Goal: Register for event/course

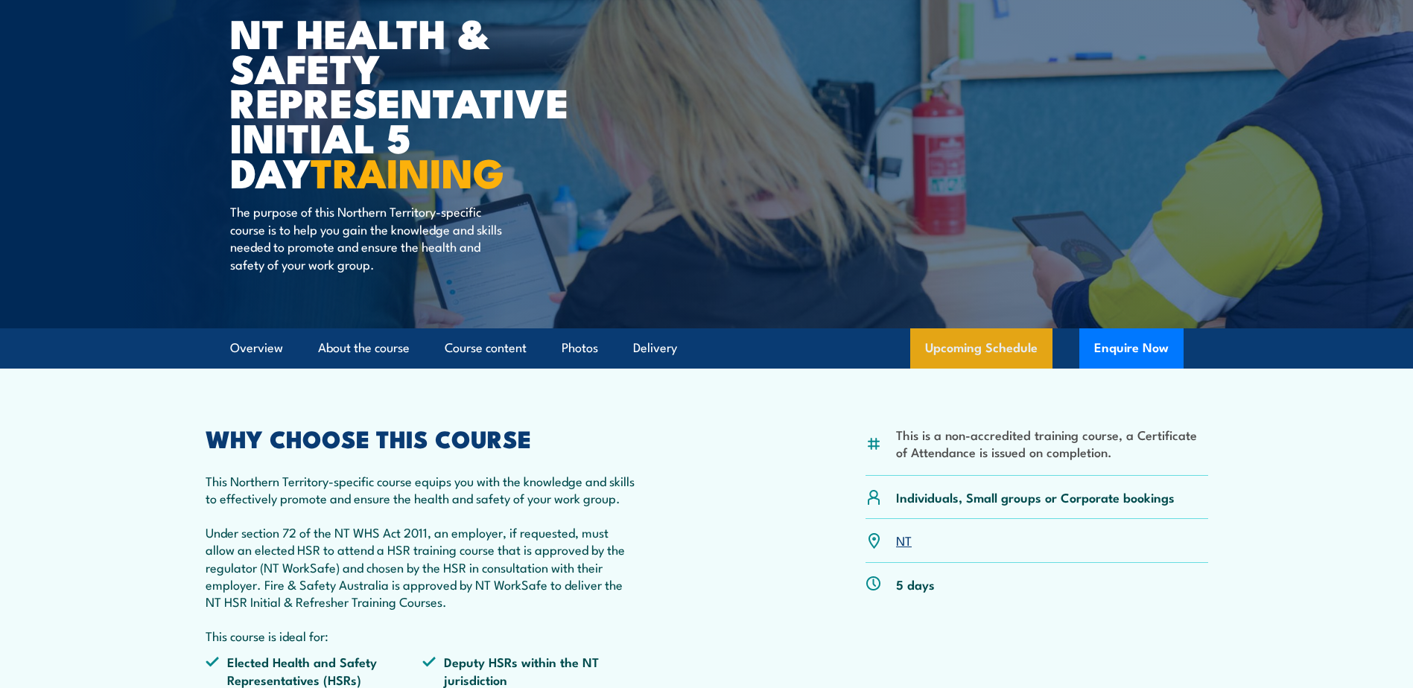
click at [980, 340] on link "Upcoming Schedule" at bounding box center [981, 348] width 142 height 40
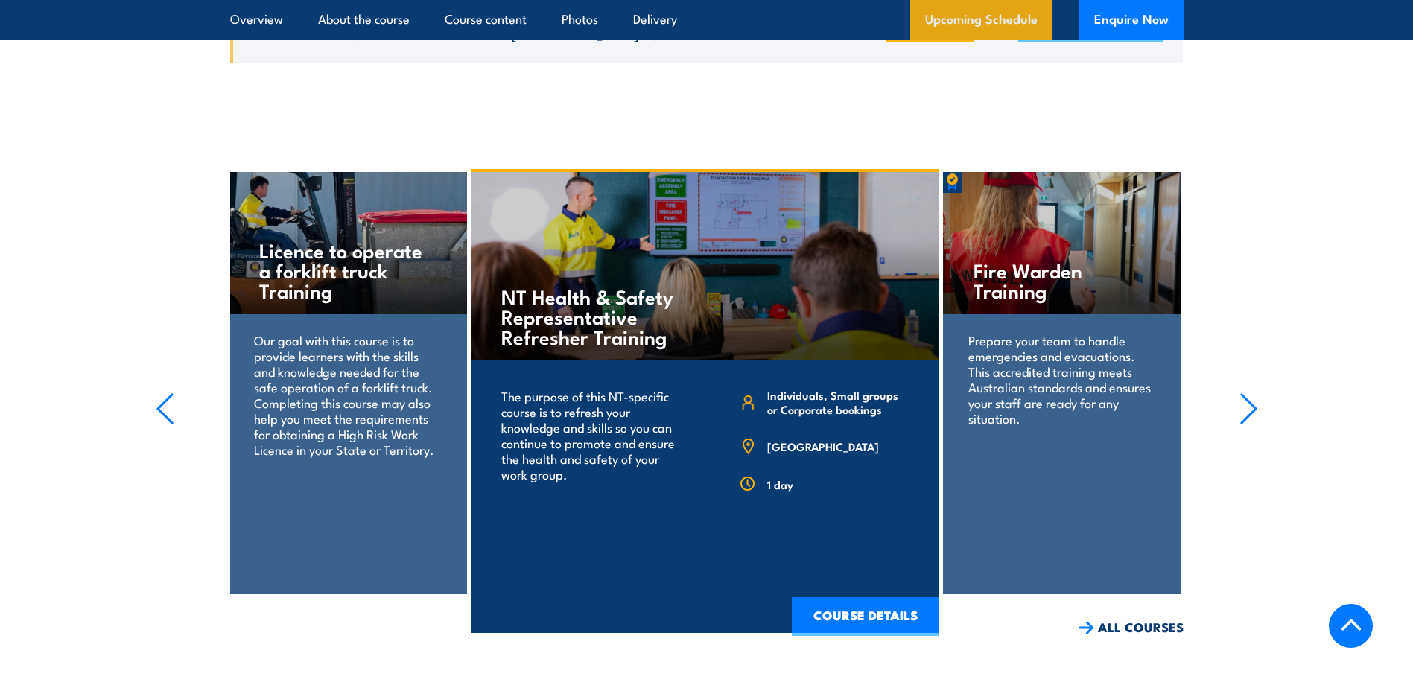
scroll to position [2623, 0]
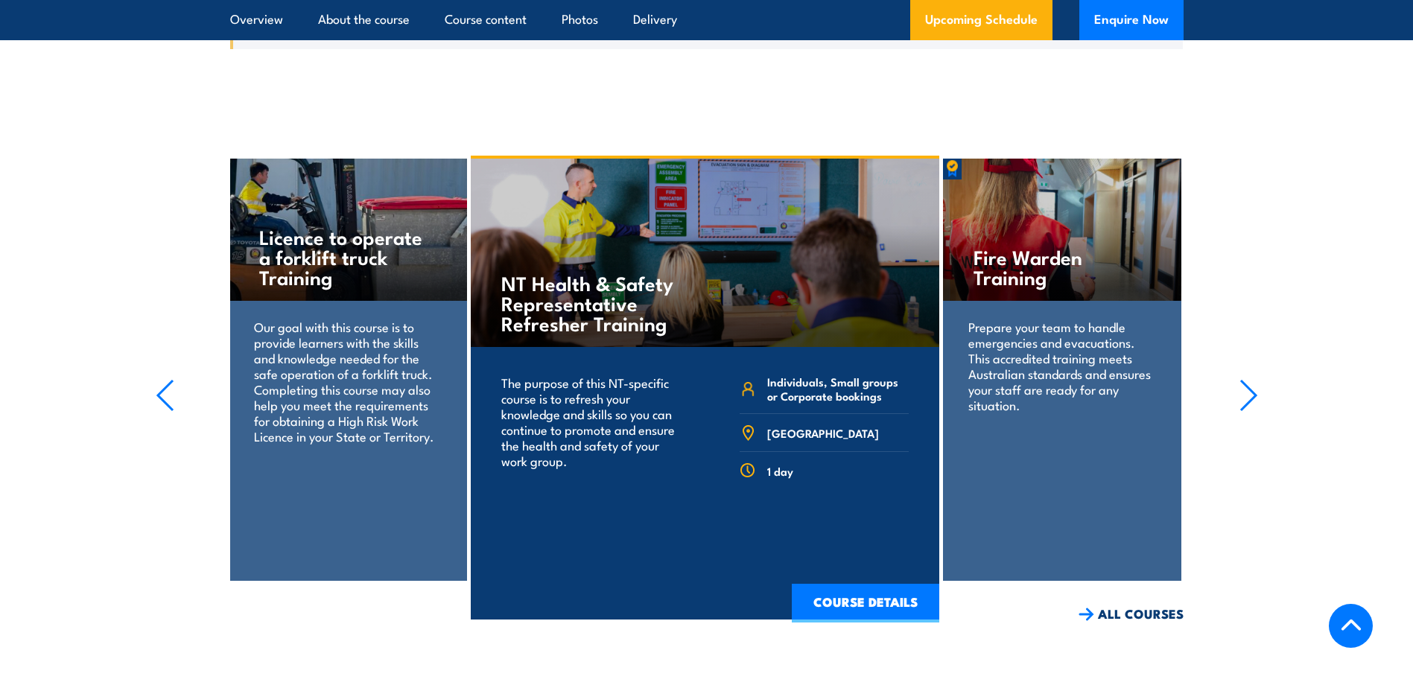
click at [1252, 381] on icon "button" at bounding box center [1248, 396] width 15 height 30
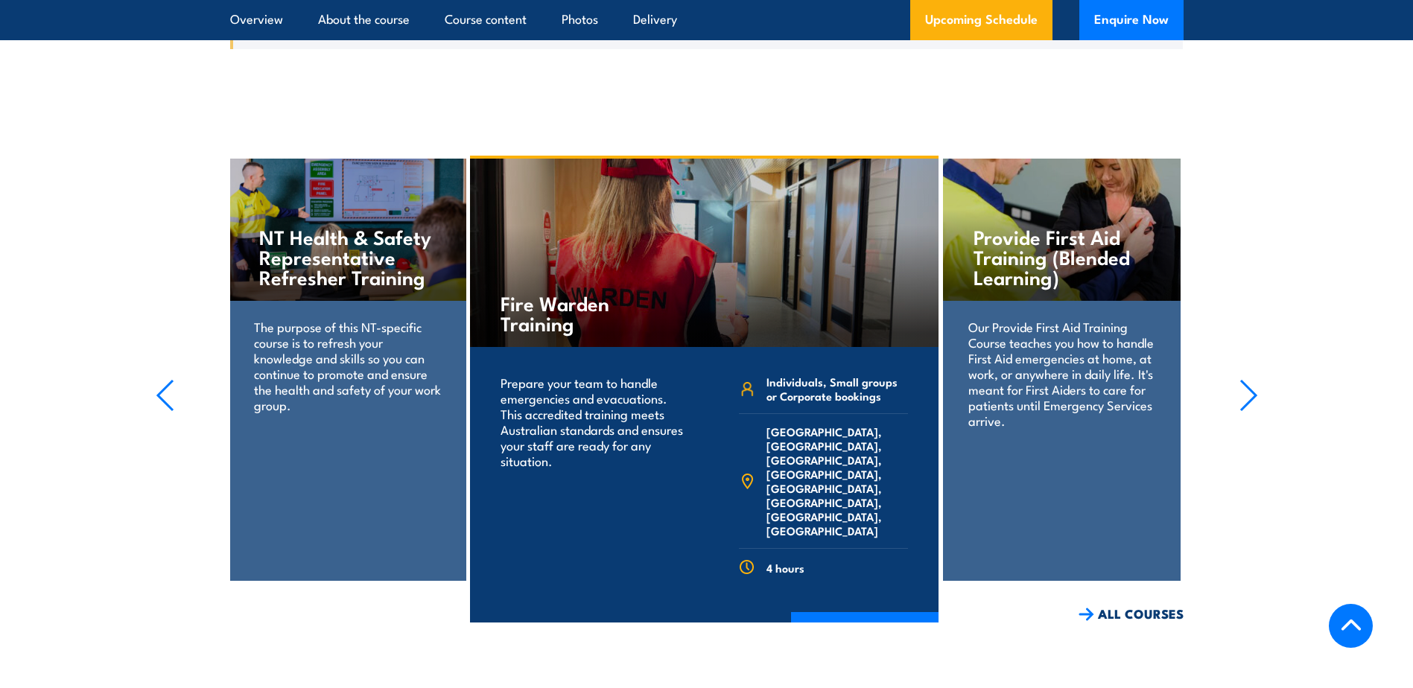
click at [1252, 381] on icon "button" at bounding box center [1248, 396] width 15 height 30
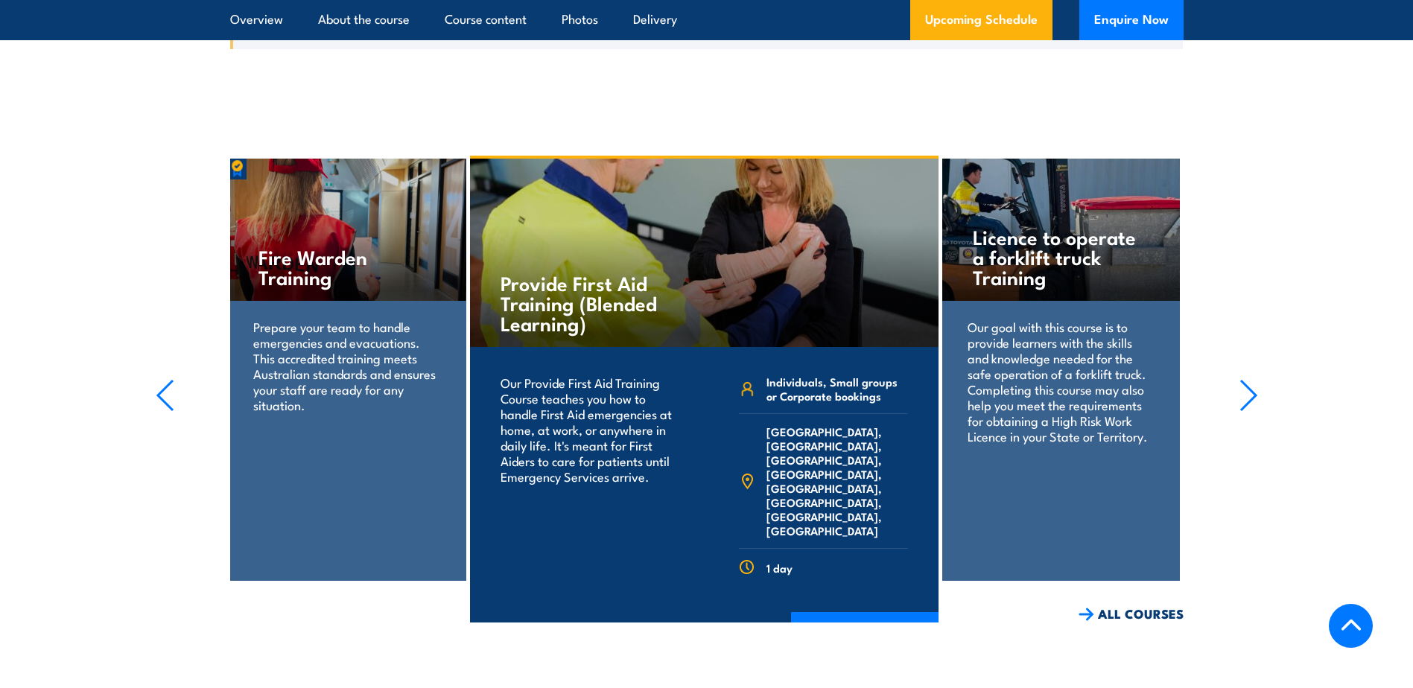
click at [1252, 381] on icon "button" at bounding box center [1248, 396] width 15 height 30
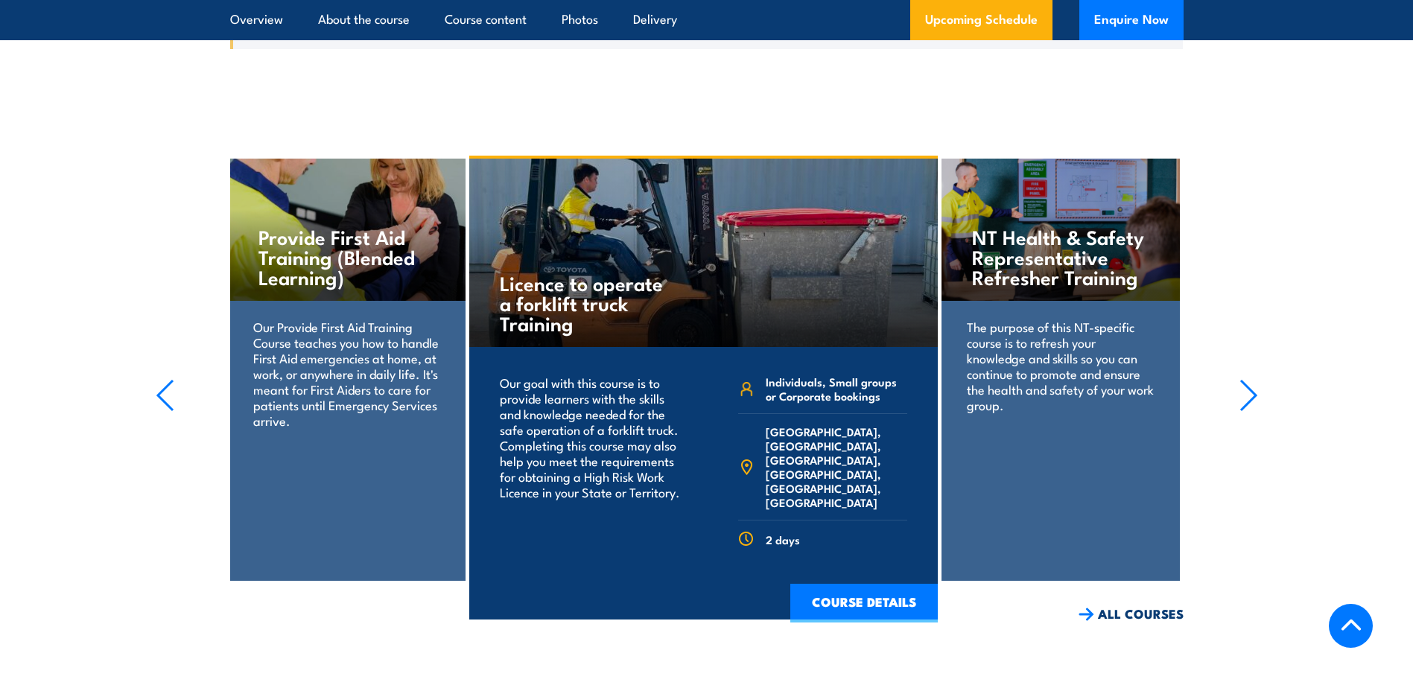
click at [1252, 381] on icon "button" at bounding box center [1248, 396] width 15 height 30
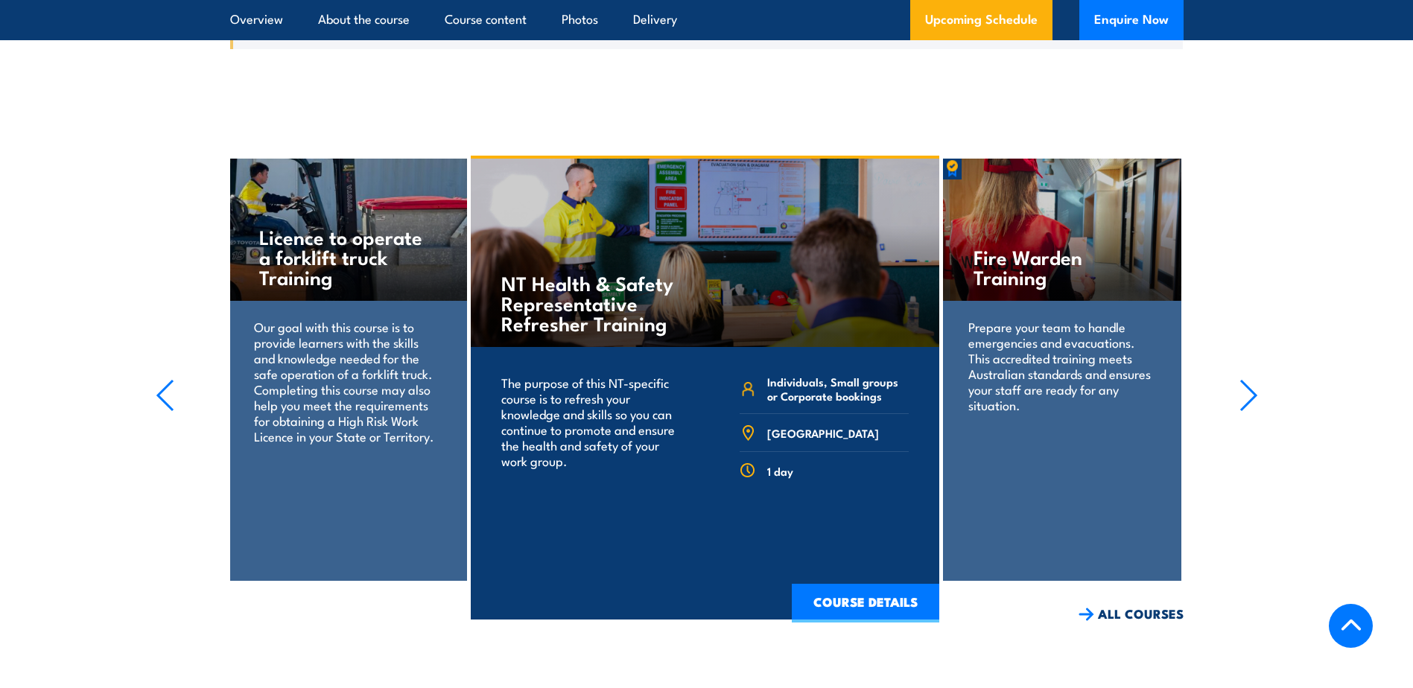
click at [1252, 381] on icon "button" at bounding box center [1248, 396] width 15 height 30
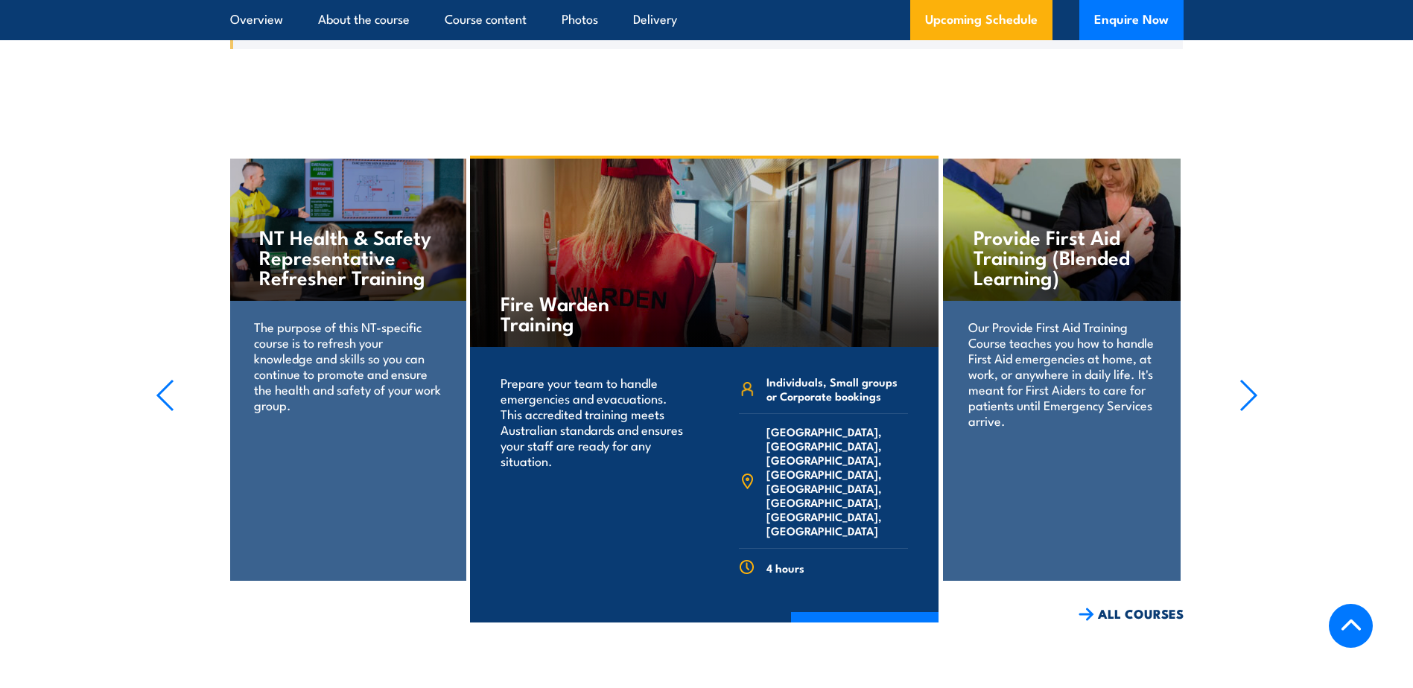
click at [1252, 381] on icon "button" at bounding box center [1248, 396] width 15 height 30
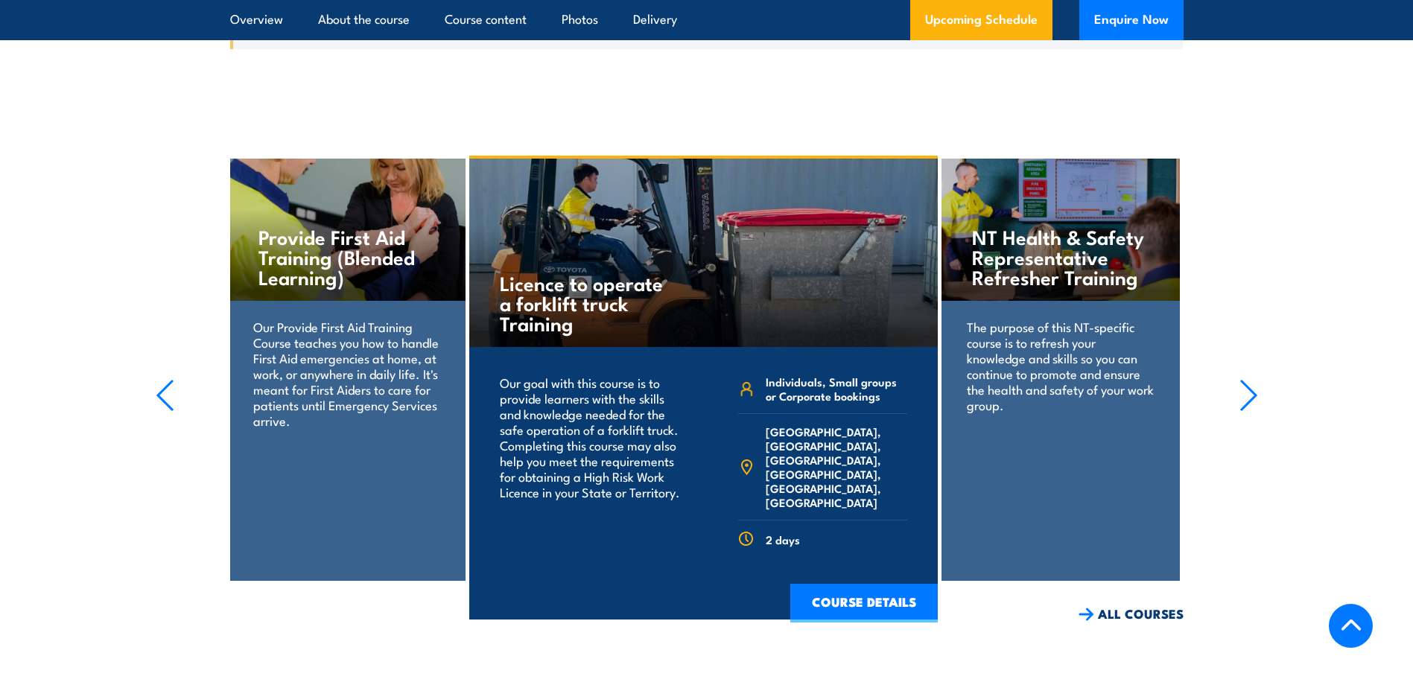
click at [1247, 380] on icon "button" at bounding box center [1248, 395] width 19 height 33
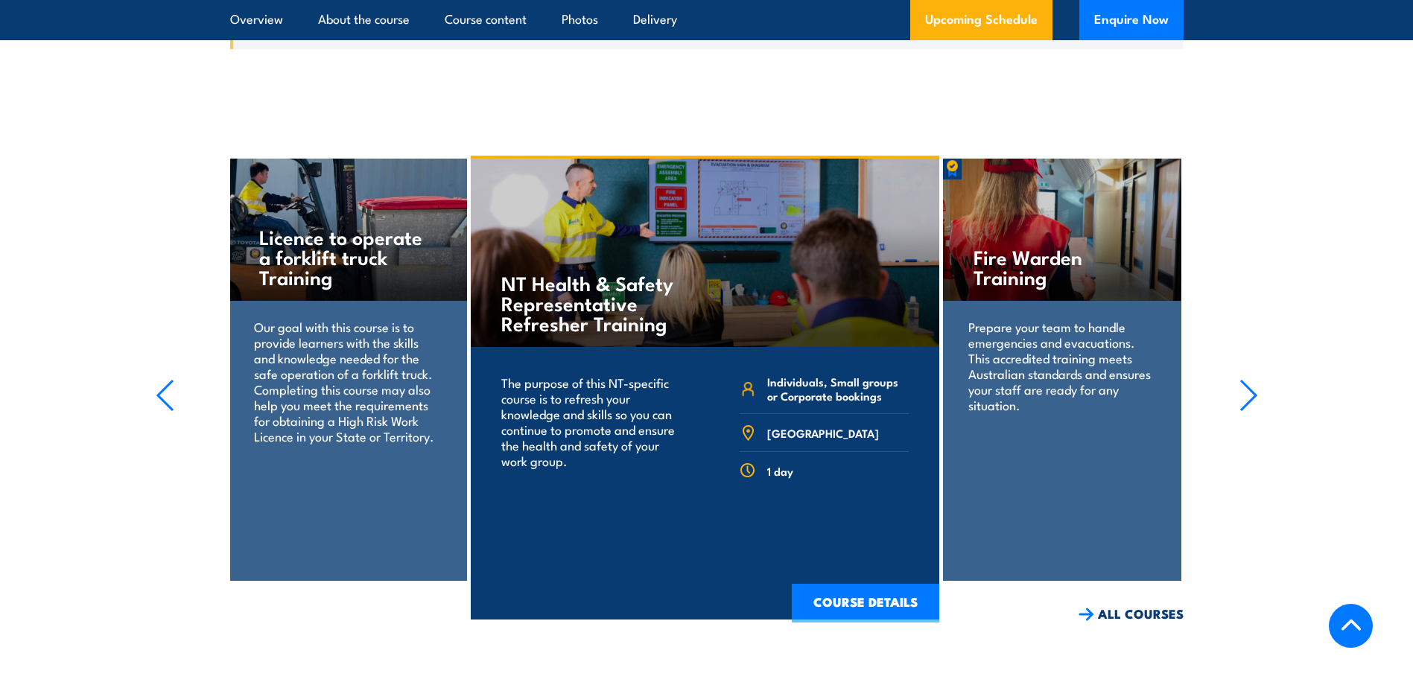
click at [1241, 379] on icon "button" at bounding box center [1248, 395] width 19 height 33
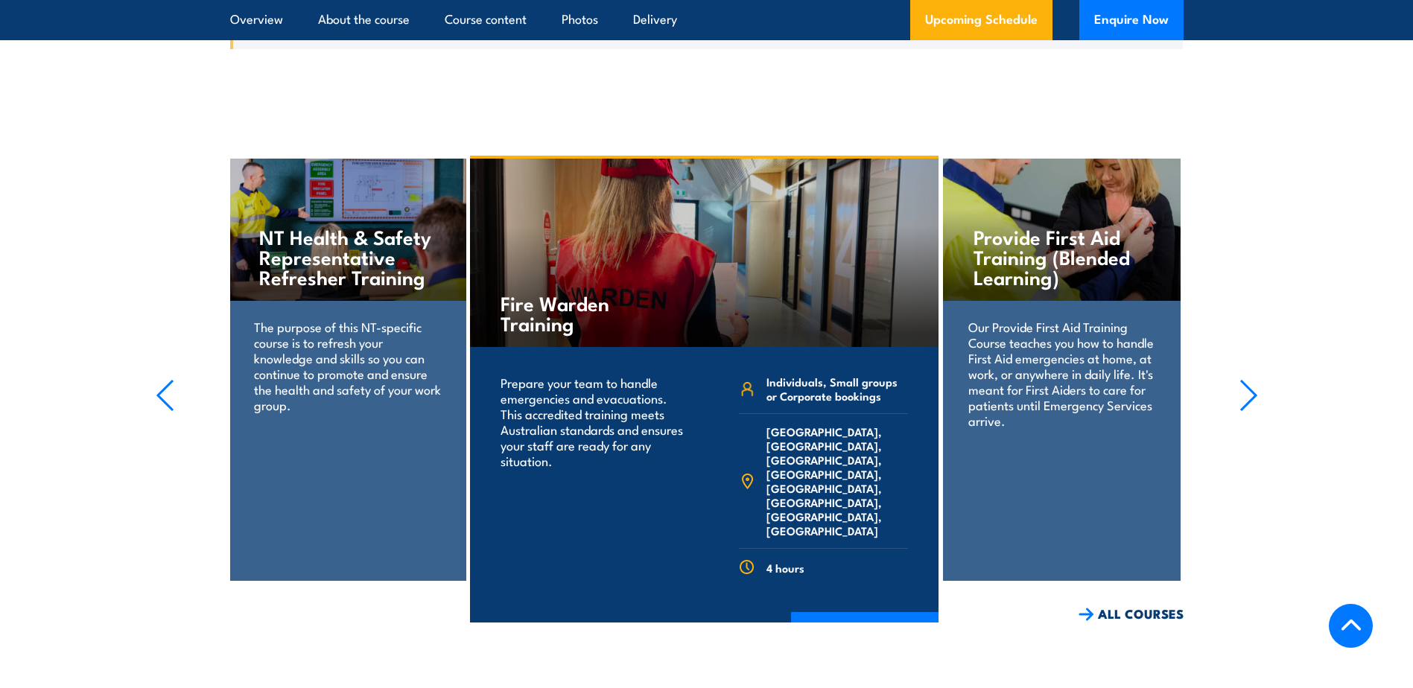
click at [1241, 379] on icon "button" at bounding box center [1248, 395] width 19 height 33
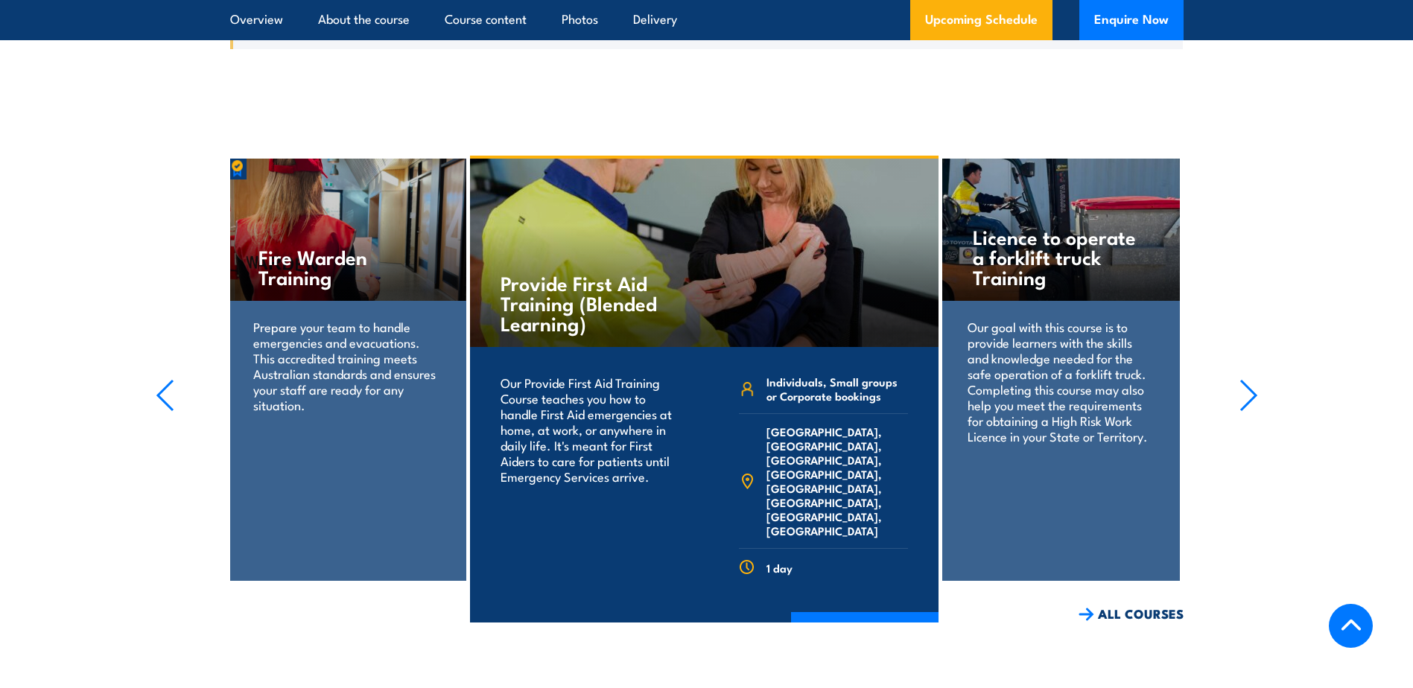
click at [1241, 379] on icon "button" at bounding box center [1248, 395] width 19 height 33
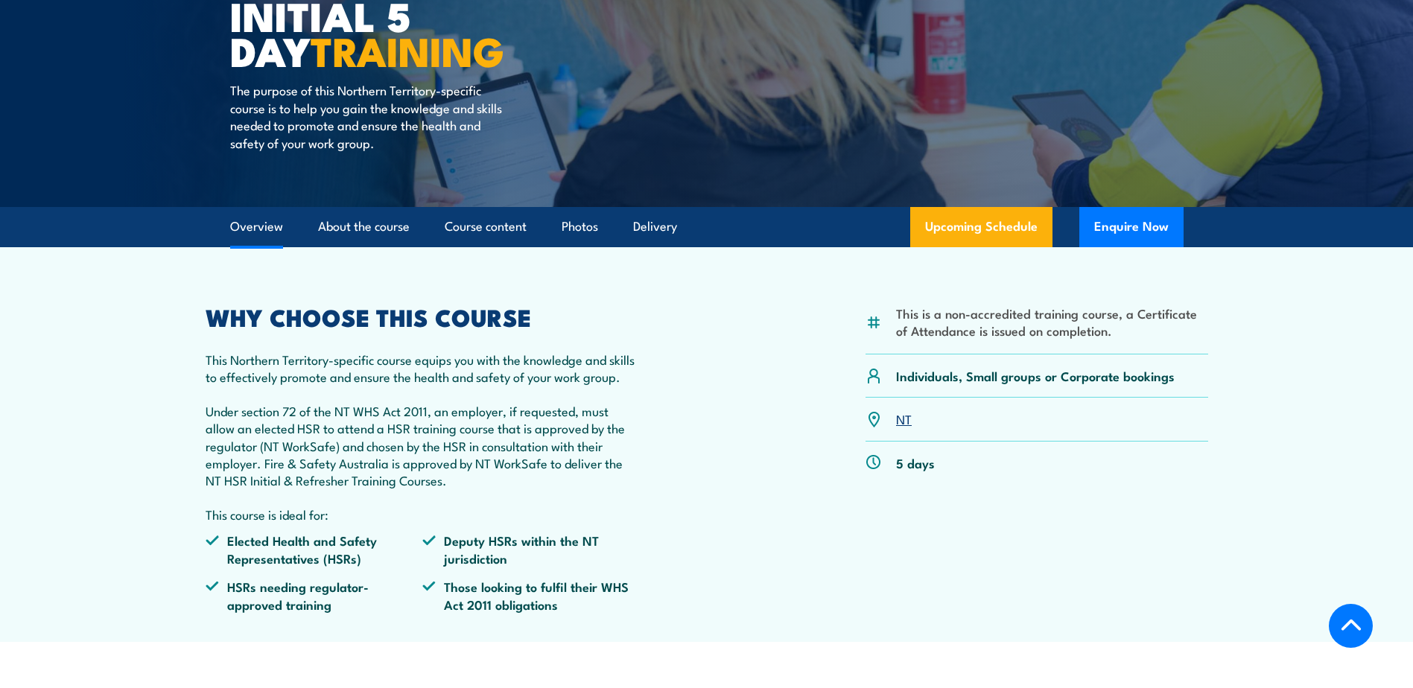
scroll to position [74, 0]
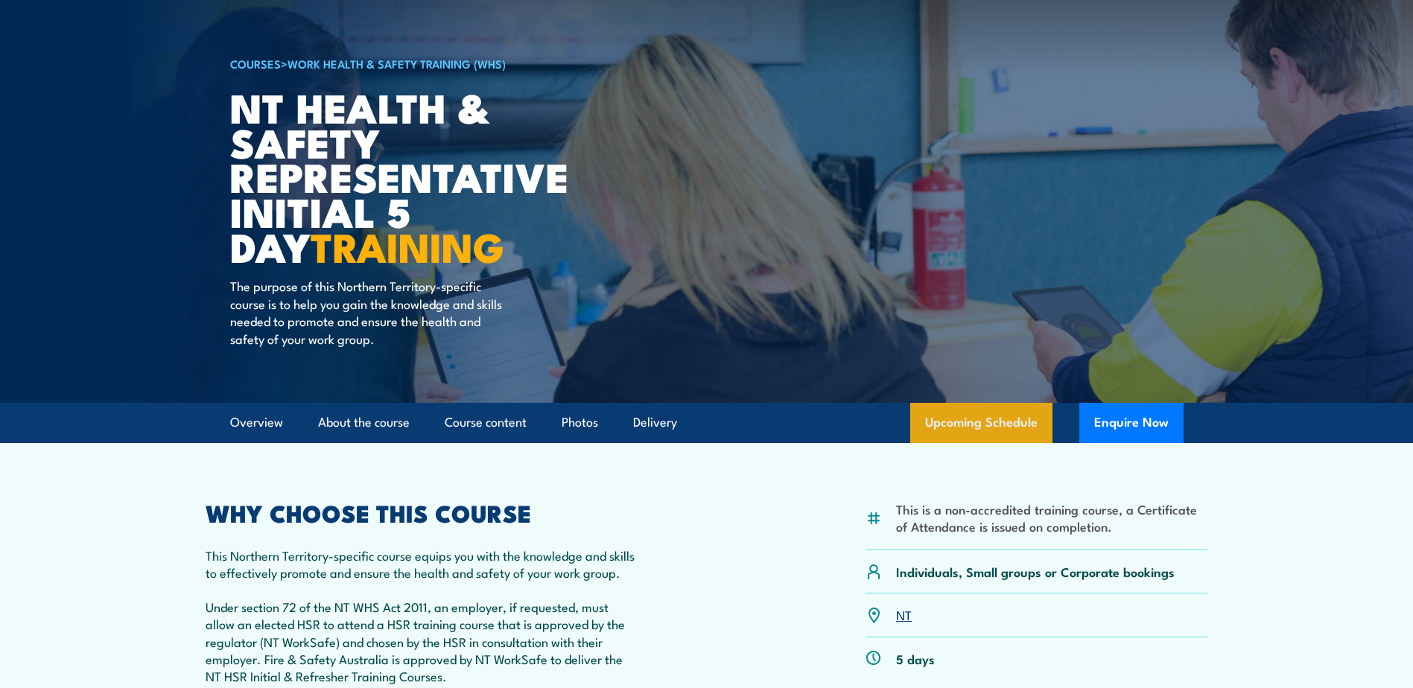
click at [937, 418] on link "Upcoming Schedule" at bounding box center [981, 423] width 142 height 40
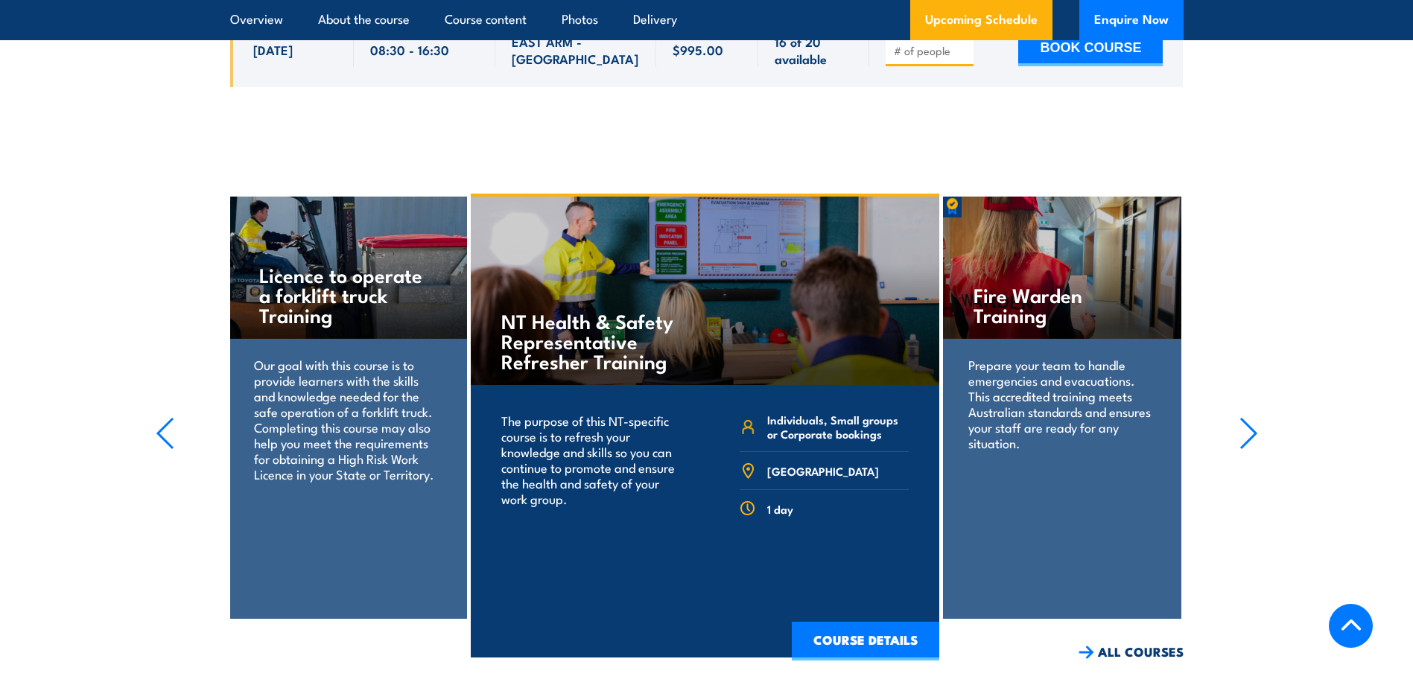
scroll to position [2623, 0]
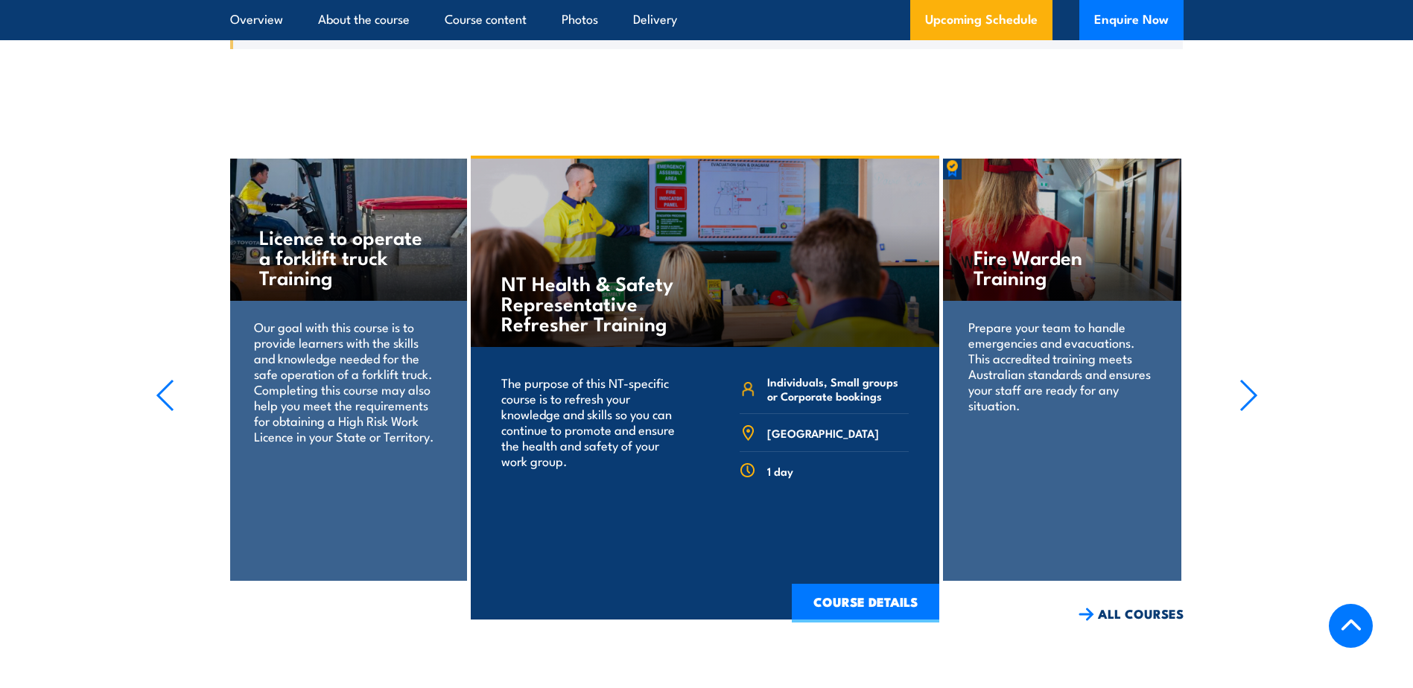
click at [1019, 276] on div "Fire Warden Training" at bounding box center [1062, 230] width 238 height 142
click at [1247, 379] on icon "button" at bounding box center [1248, 395] width 19 height 33
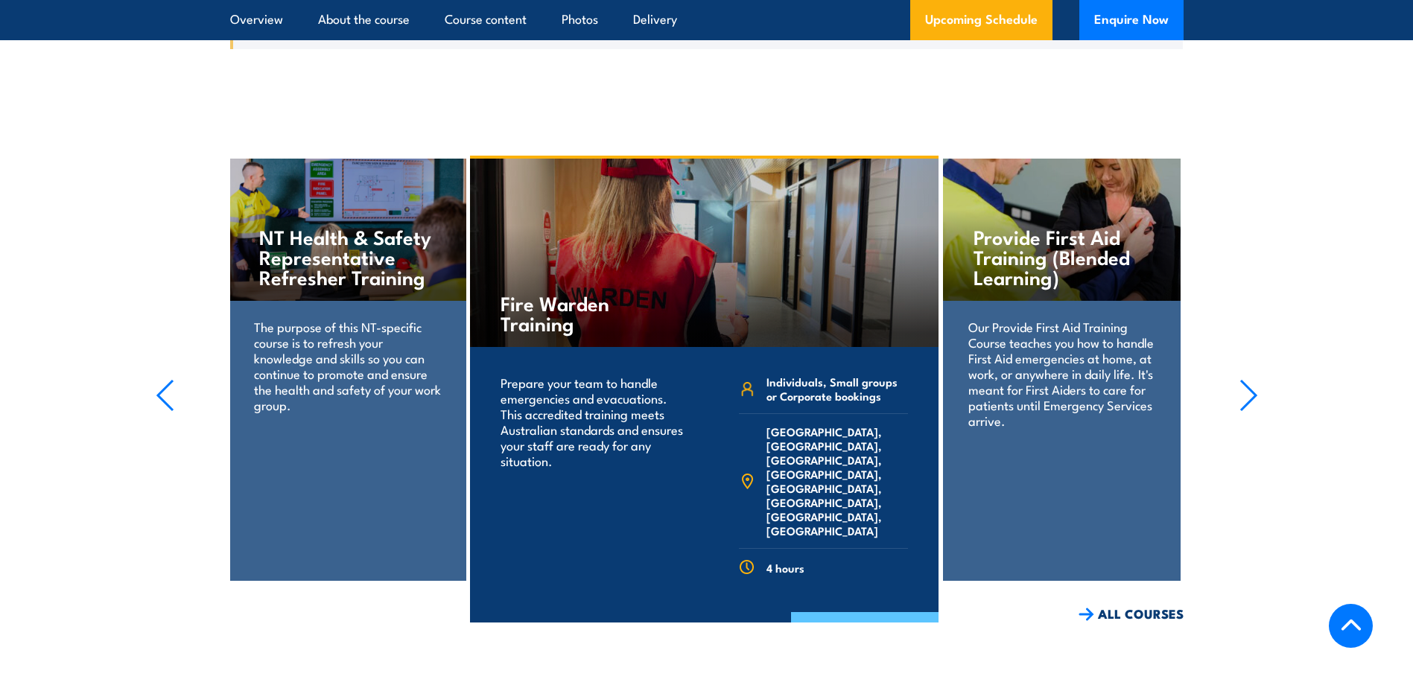
click at [885, 612] on link "COURSE DETAILS" at bounding box center [864, 631] width 147 height 39
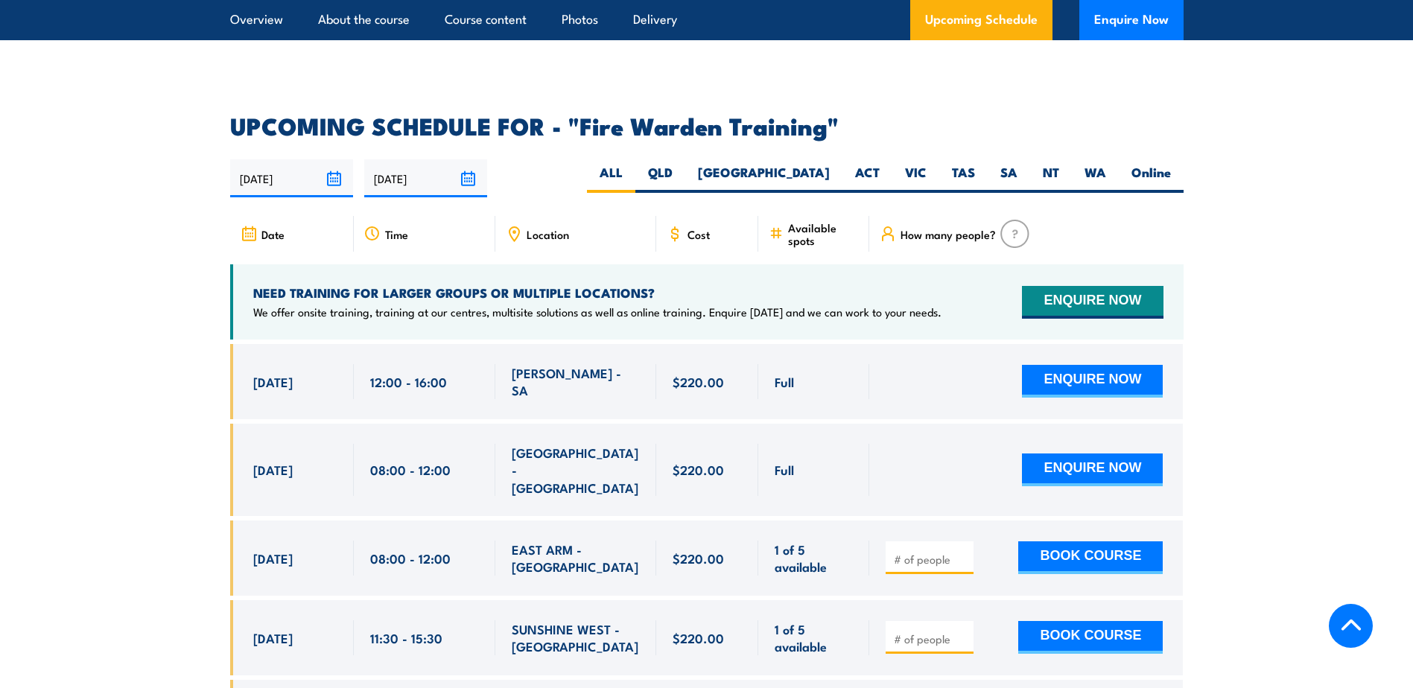
scroll to position [2681, 0]
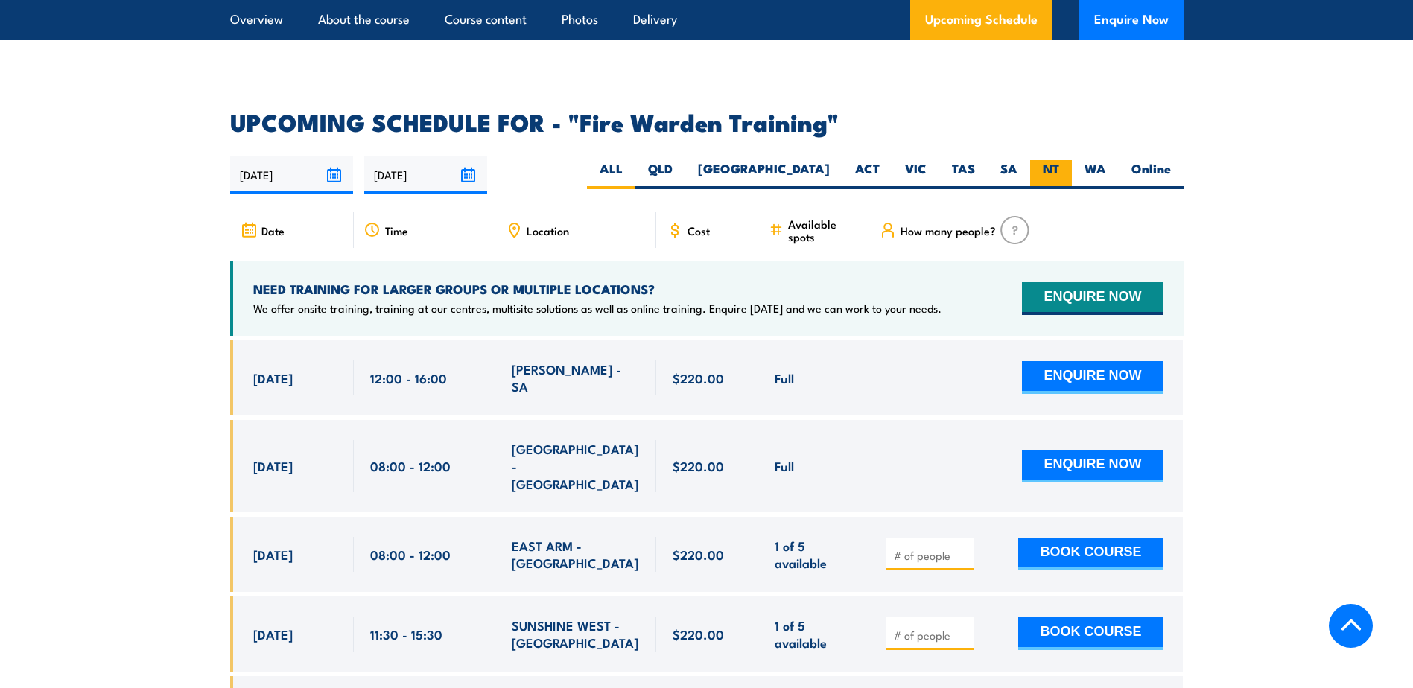
click at [1040, 160] on label "NT" at bounding box center [1051, 174] width 42 height 29
click at [1059, 160] on input "NT" at bounding box center [1064, 165] width 10 height 10
radio input "true"
